Goal: Find specific page/section: Find specific page/section

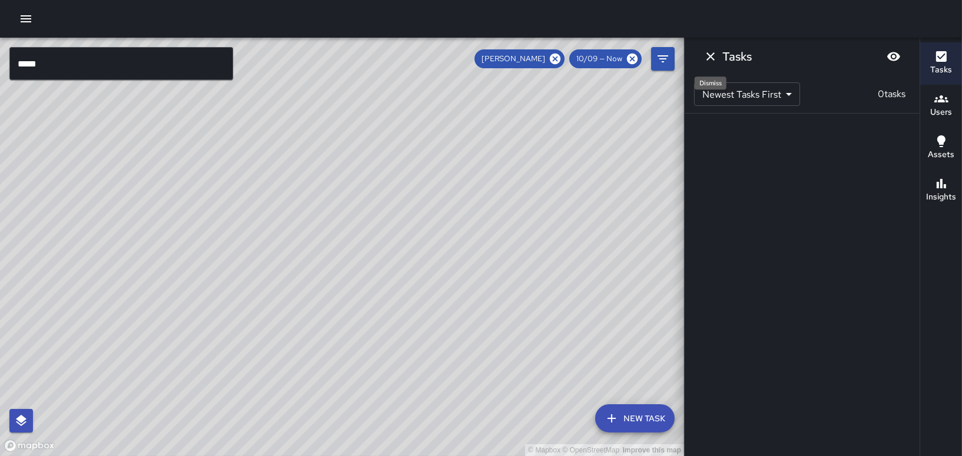
click at [714, 54] on icon "Dismiss" at bounding box center [711, 56] width 14 height 14
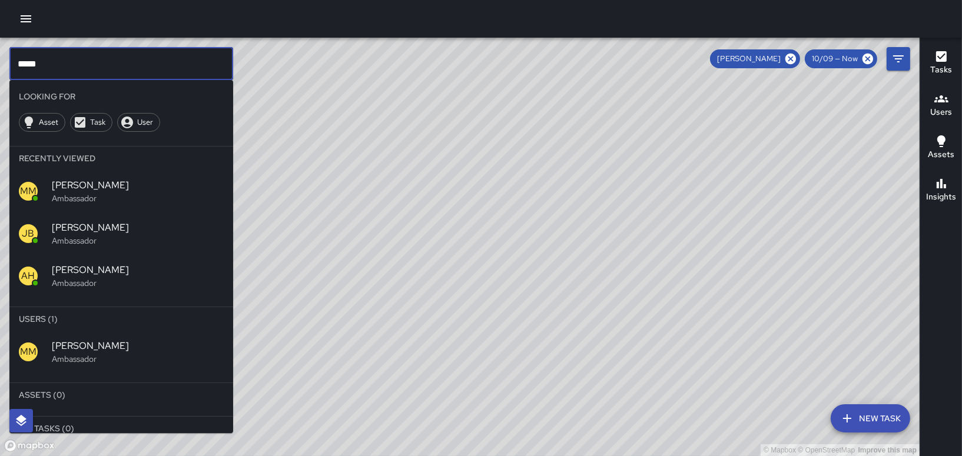
click at [88, 59] on input "*****" at bounding box center [121, 63] width 224 height 33
type input "*"
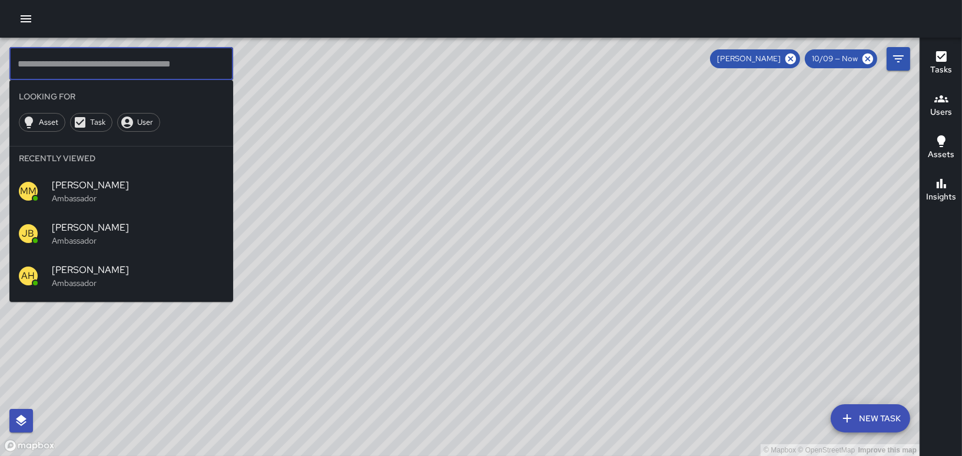
click at [567, 253] on div "© Mapbox © OpenStreetMap Improve this map" at bounding box center [460, 247] width 920 height 419
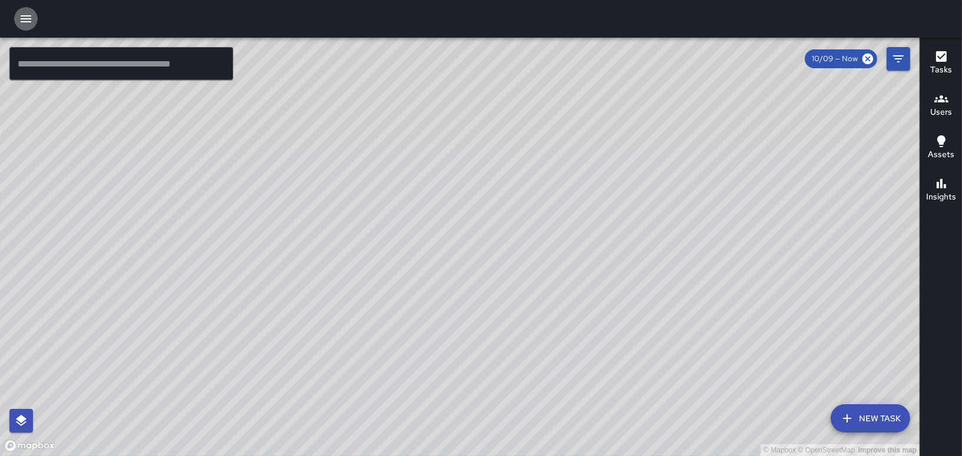
click at [24, 16] on icon "button" at bounding box center [26, 19] width 14 height 14
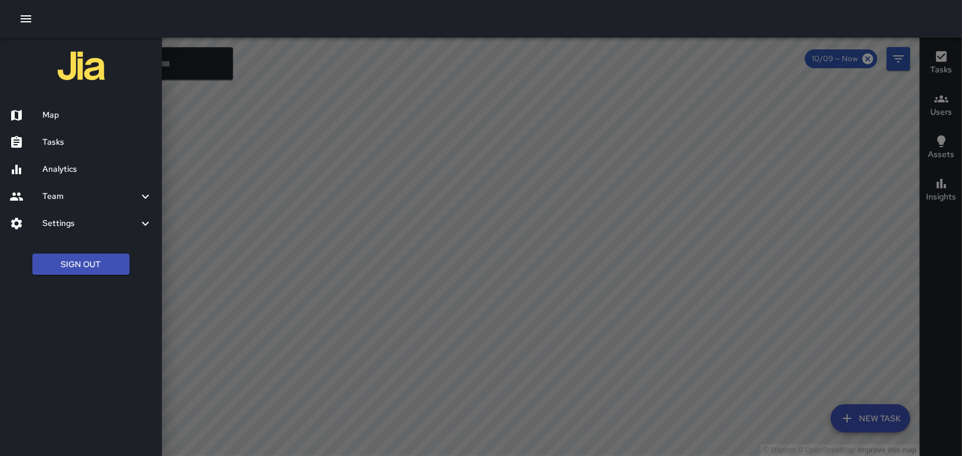
click at [280, 113] on div at bounding box center [481, 228] width 962 height 456
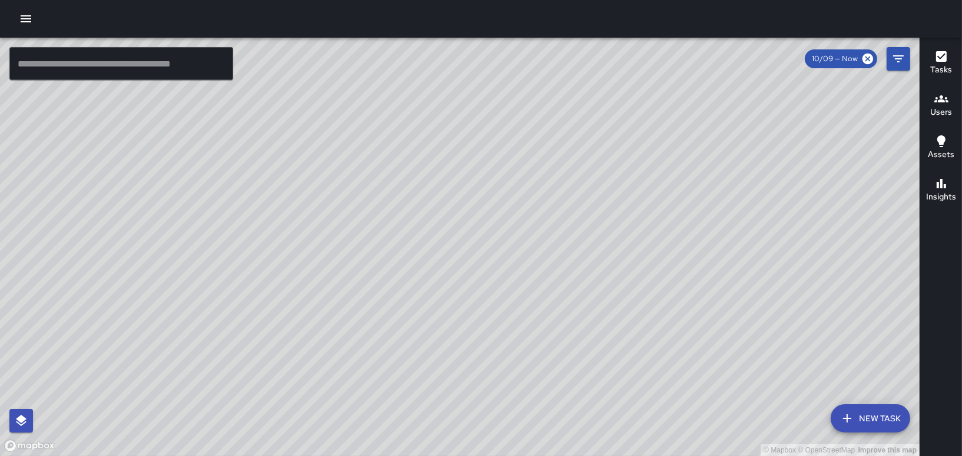
drag, startPoint x: 380, startPoint y: 212, endPoint x: 603, endPoint y: 190, distance: 223.8
click at [603, 190] on div "© Mapbox © OpenStreetMap Improve this map" at bounding box center [460, 247] width 920 height 419
drag, startPoint x: 590, startPoint y: 202, endPoint x: 560, endPoint y: 127, distance: 80.4
click at [560, 127] on div "© Mapbox © OpenStreetMap Improve this map" at bounding box center [460, 247] width 920 height 419
click at [21, 15] on icon "button" at bounding box center [26, 18] width 11 height 7
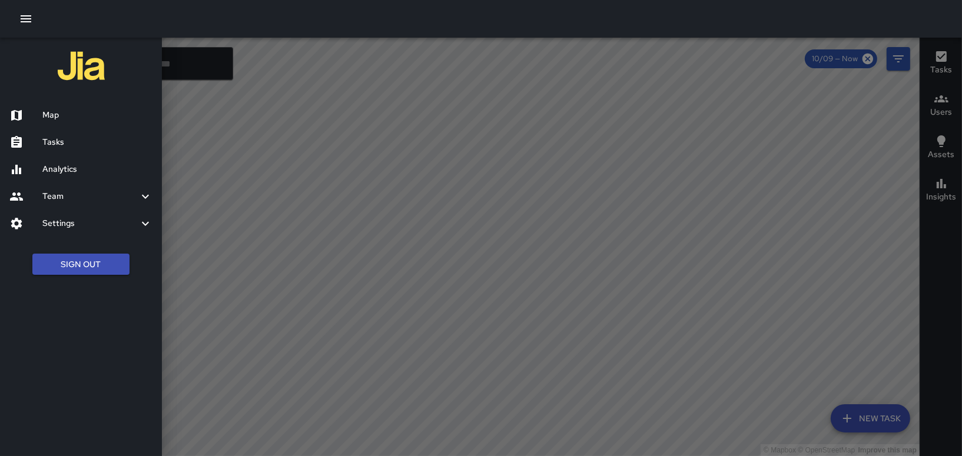
click at [44, 146] on h6 "Tasks" at bounding box center [97, 142] width 110 height 13
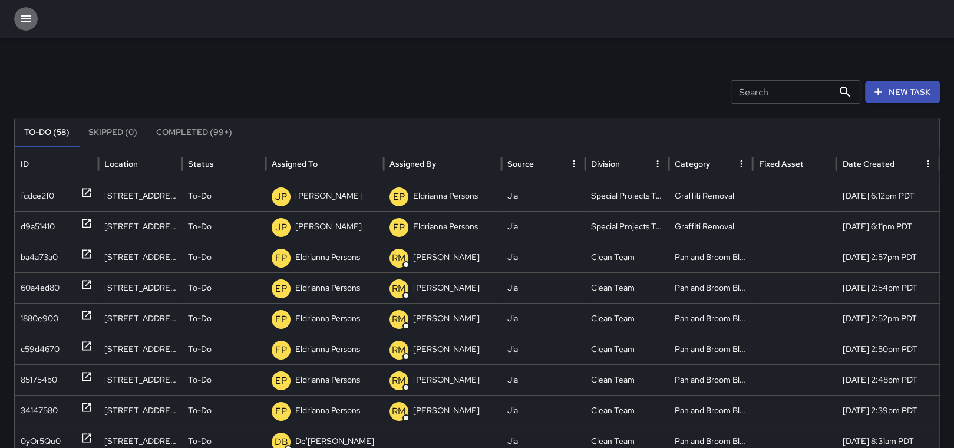
click at [21, 16] on icon "button" at bounding box center [26, 19] width 14 height 14
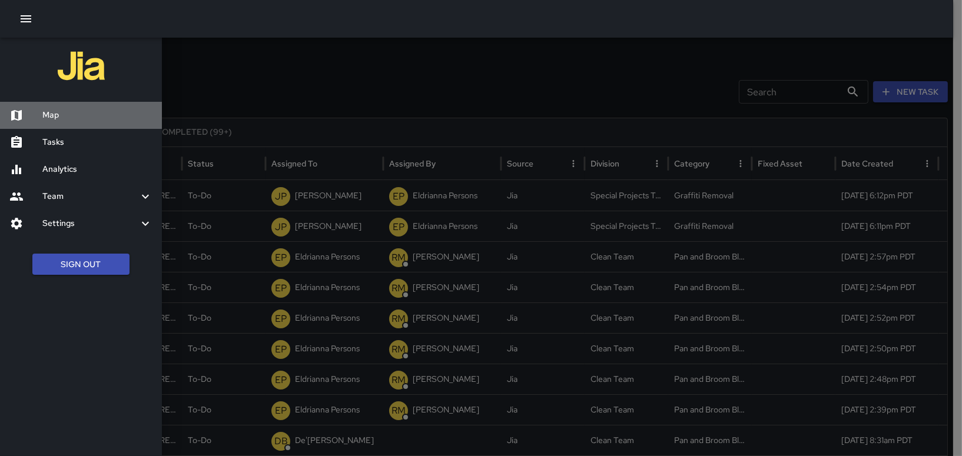
click at [38, 117] on div at bounding box center [25, 115] width 33 height 14
